Goal: Obtain resource: Download file/media

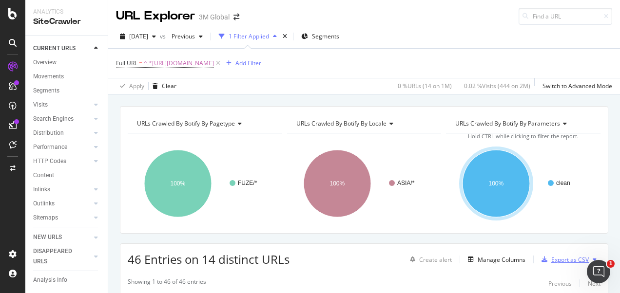
scroll to position [130, 0]
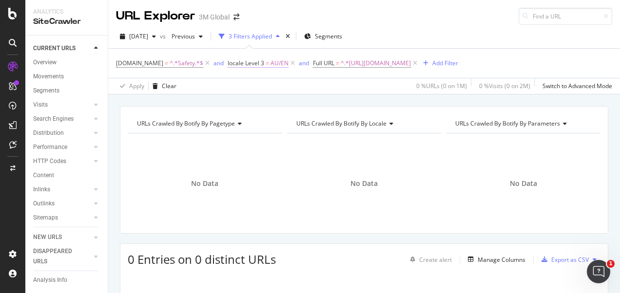
click at [271, 63] on span "AU/EN" at bounding box center [280, 64] width 18 height 14
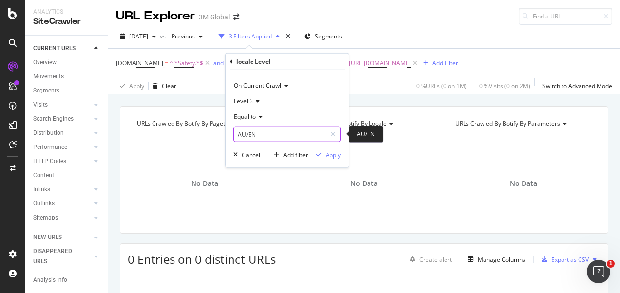
click at [263, 134] on input "AU/EN" at bounding box center [280, 135] width 92 height 16
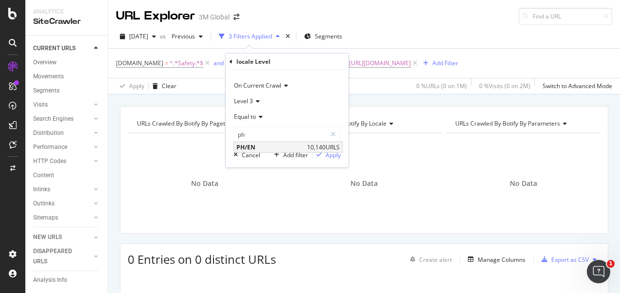
click at [303, 146] on div "PH/EN 10,140 URLS" at bounding box center [288, 147] width 108 height 10
type input "PH/EN"
click at [334, 155] on div "Apply" at bounding box center [333, 155] width 15 height 8
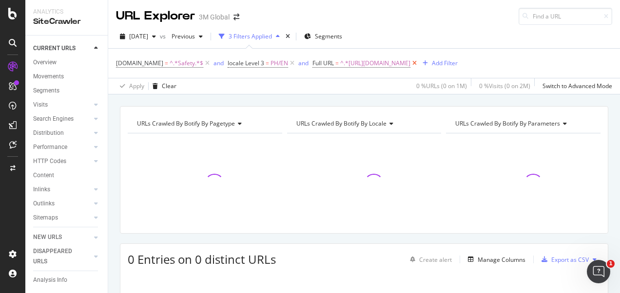
click at [419, 64] on icon at bounding box center [414, 63] width 8 height 10
click at [345, 100] on div "URLs Crawled By Botify By pagetype Chart (by Value) Table Expand Export as CSV …" at bounding box center [364, 106] width 512 height 23
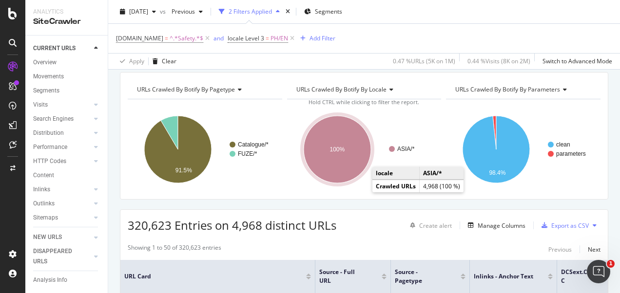
scroll to position [49, 0]
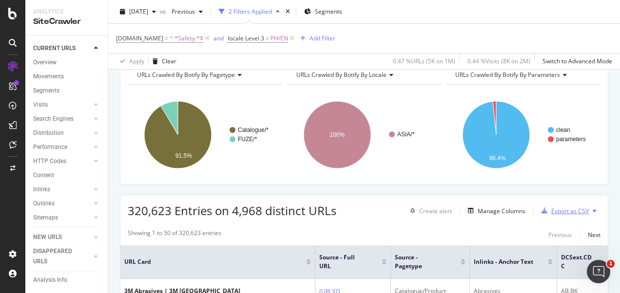
click at [565, 214] on div "Export as CSV" at bounding box center [563, 211] width 51 height 15
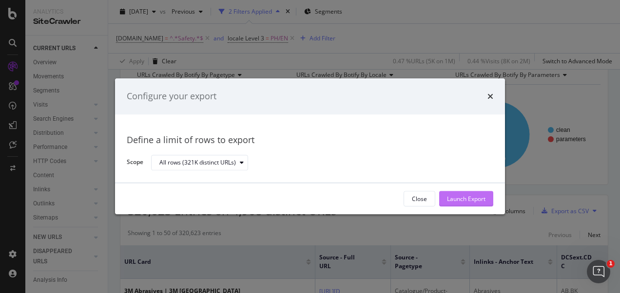
click at [464, 199] on div "Launch Export" at bounding box center [466, 199] width 39 height 8
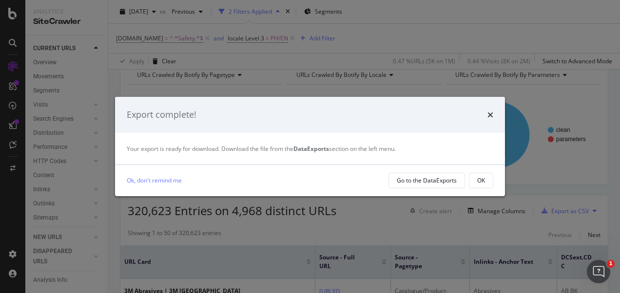
click at [483, 189] on div "Ok, don't remind me Go to the DataExports OK" at bounding box center [310, 180] width 390 height 31
click at [483, 184] on div "OK" at bounding box center [481, 180] width 8 height 8
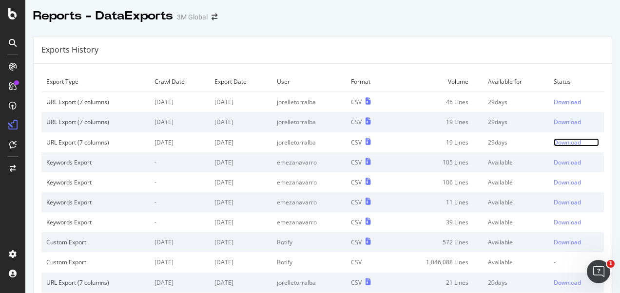
click at [559, 145] on div "Download" at bounding box center [567, 142] width 27 height 8
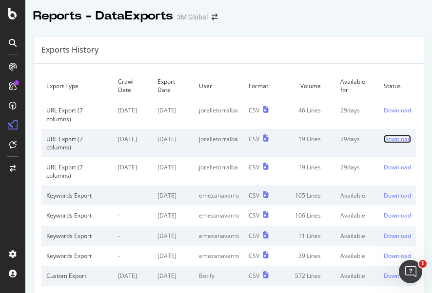
click at [384, 138] on div "Download" at bounding box center [397, 139] width 27 height 8
click at [384, 112] on div "Download" at bounding box center [397, 110] width 27 height 8
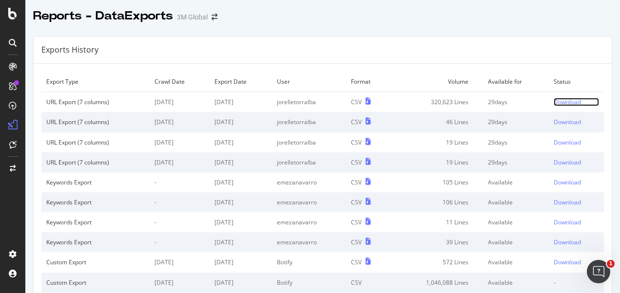
click at [554, 103] on div "Download" at bounding box center [567, 102] width 27 height 8
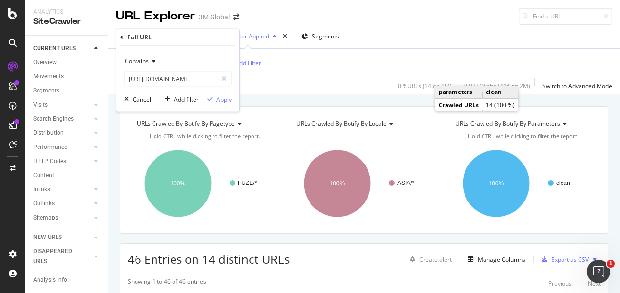
scroll to position [130, 0]
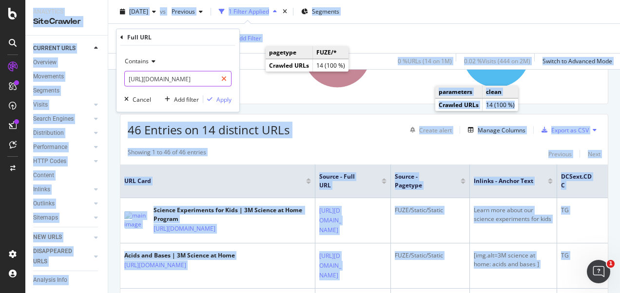
click at [224, 76] on icon at bounding box center [223, 79] width 5 height 7
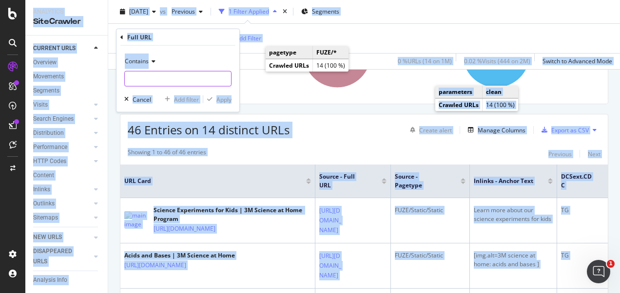
click at [216, 76] on input "text" at bounding box center [178, 79] width 106 height 16
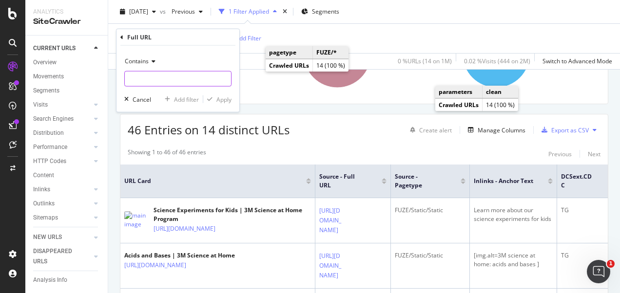
paste input "https://www.3m.co.kr/3M/ko_KR/p/d/b10083278/"
type input "https://www.3m.co.kr/3M/ko_KR/p/d/b10083278/"
click at [216, 102] on div "Apply" at bounding box center [223, 99] width 15 height 8
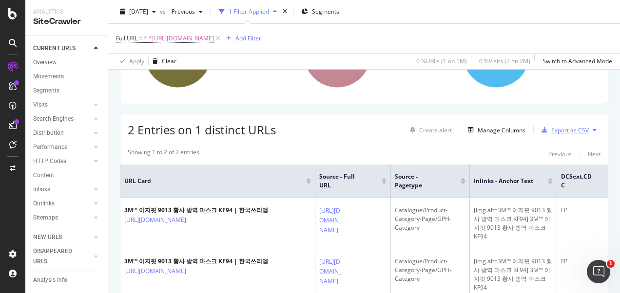
click at [576, 130] on div "Export as CSV" at bounding box center [570, 130] width 38 height 8
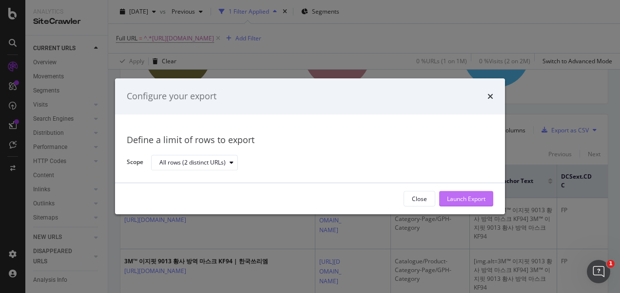
click at [479, 195] on div "Launch Export" at bounding box center [466, 199] width 39 height 8
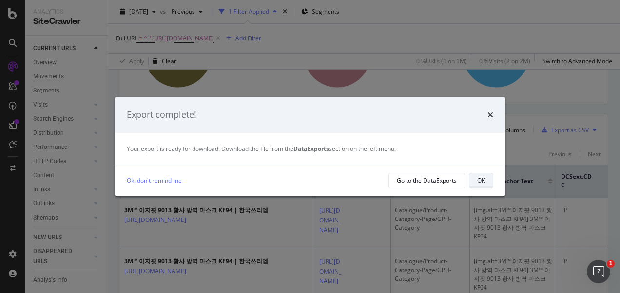
click at [477, 179] on div "OK" at bounding box center [481, 180] width 8 height 8
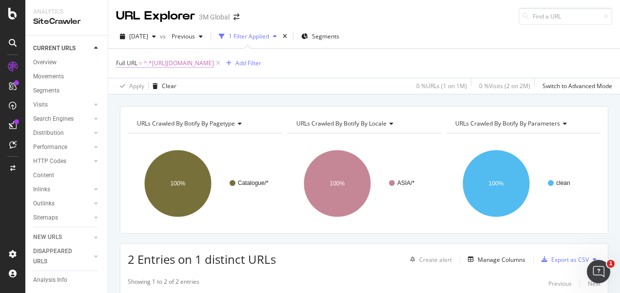
click at [214, 65] on span "^.*https://www.3m.co.kr/3M/ko_KR/p/d/b10083278/.*$" at bounding box center [179, 64] width 70 height 14
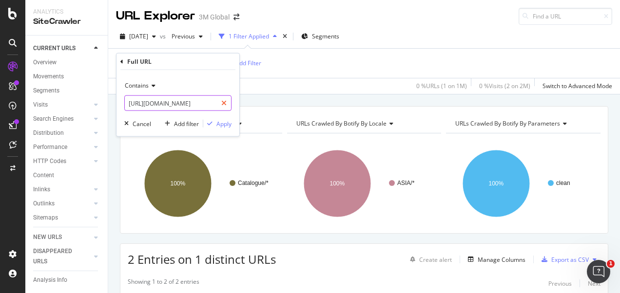
click at [227, 103] on div at bounding box center [224, 104] width 14 height 16
click at [195, 102] on input "text" at bounding box center [178, 104] width 106 height 16
paste input "https://www.3m.co.kr/3M/ko_KR/p/c/ppe/healthcare-masks/"
type input "https://www.3m.co.kr/3M/ko_KR/p/c/ppe/healthcare-masks/"
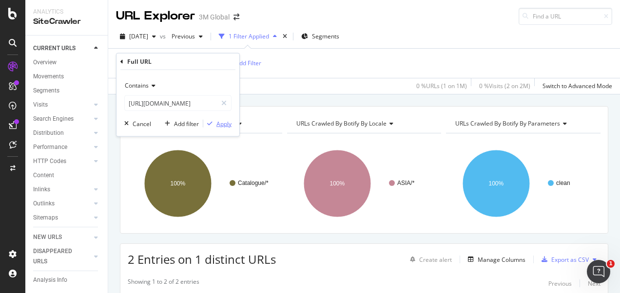
scroll to position [0, 0]
click at [224, 124] on div "Apply" at bounding box center [223, 123] width 15 height 8
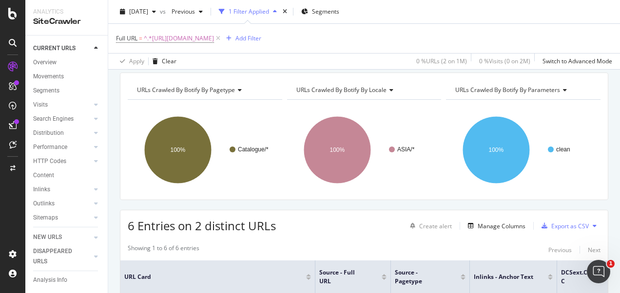
scroll to position [49, 0]
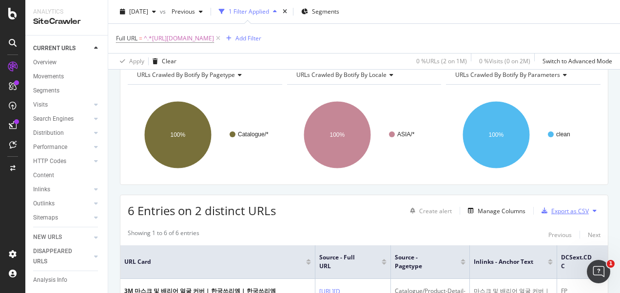
click at [556, 214] on div "Export as CSV" at bounding box center [563, 211] width 51 height 15
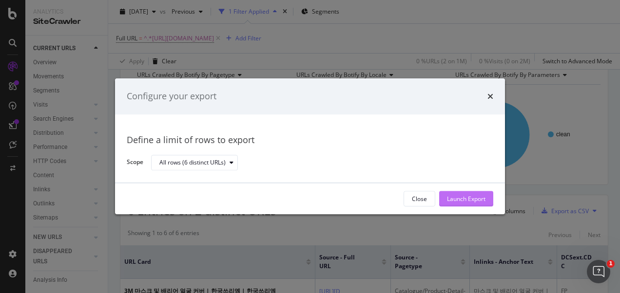
click at [481, 202] on div "Launch Export" at bounding box center [466, 199] width 39 height 8
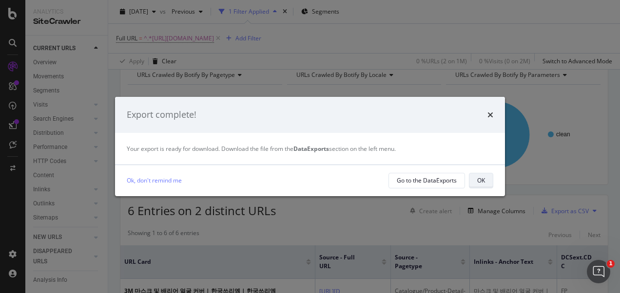
click at [482, 186] on div "OK" at bounding box center [481, 181] width 8 height 14
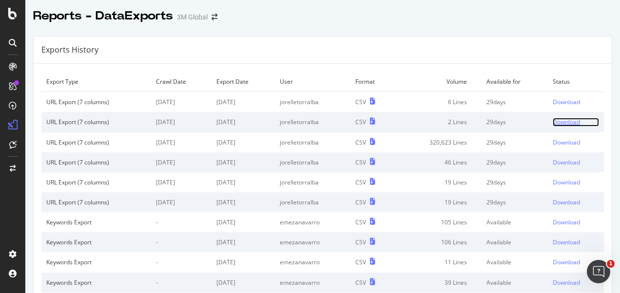
click at [553, 118] on div "Download" at bounding box center [566, 122] width 27 height 8
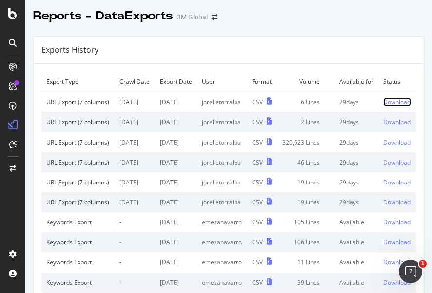
click at [389, 106] on div "Download" at bounding box center [396, 102] width 27 height 8
